Goal: Information Seeking & Learning: Check status

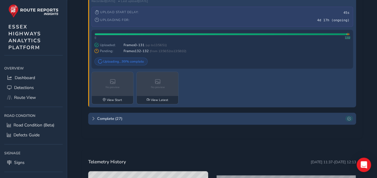
scroll to position [228, 0]
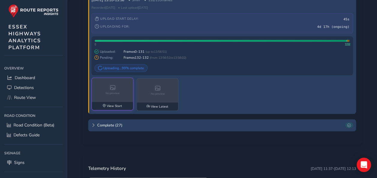
click at [110, 103] on div "View Start" at bounding box center [112, 106] width 41 height 8
click at [153, 100] on div "No preview" at bounding box center [158, 90] width 42 height 24
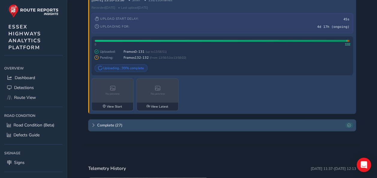
click at [115, 123] on span "Complete ( 27 )" at bounding box center [220, 125] width 246 height 5
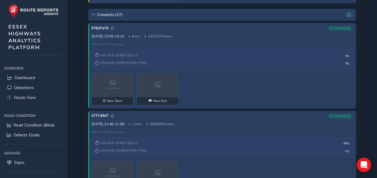
scroll to position [348, 0]
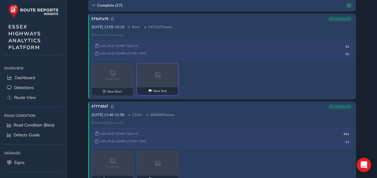
click at [157, 90] on span "View End" at bounding box center [159, 91] width 13 height 4
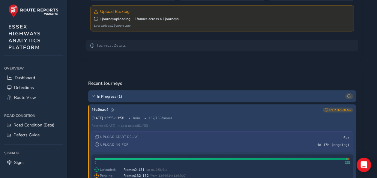
scroll to position [120, 0]
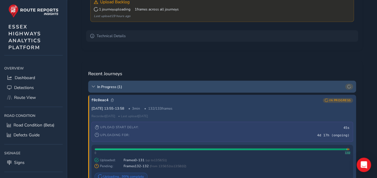
click at [106, 86] on span "In Progress ( 1 )" at bounding box center [220, 86] width 246 height 5
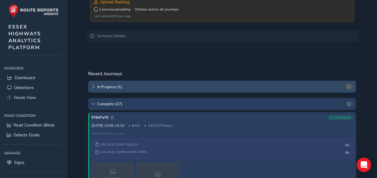
click at [106, 85] on span "In Progress ( 1 )" at bounding box center [220, 86] width 246 height 5
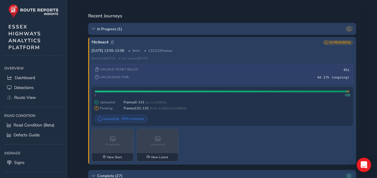
scroll to position [180, 0]
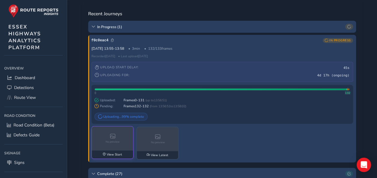
click at [118, 157] on div "View Start" at bounding box center [112, 155] width 41 height 8
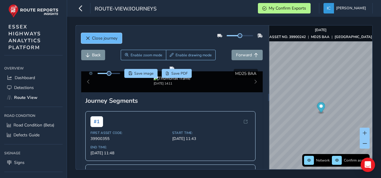
click at [109, 36] on span "Close journey" at bounding box center [104, 38] width 25 height 6
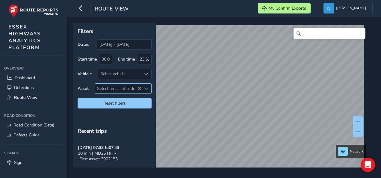
click at [109, 87] on span "Select an asset code" at bounding box center [118, 89] width 46 height 10
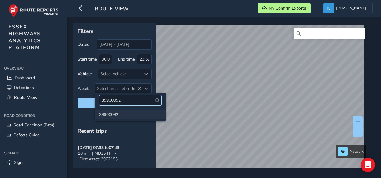
type input "39900092"
click at [107, 118] on li "39900092" at bounding box center [130, 114] width 71 height 9
